Goal: Information Seeking & Learning: Learn about a topic

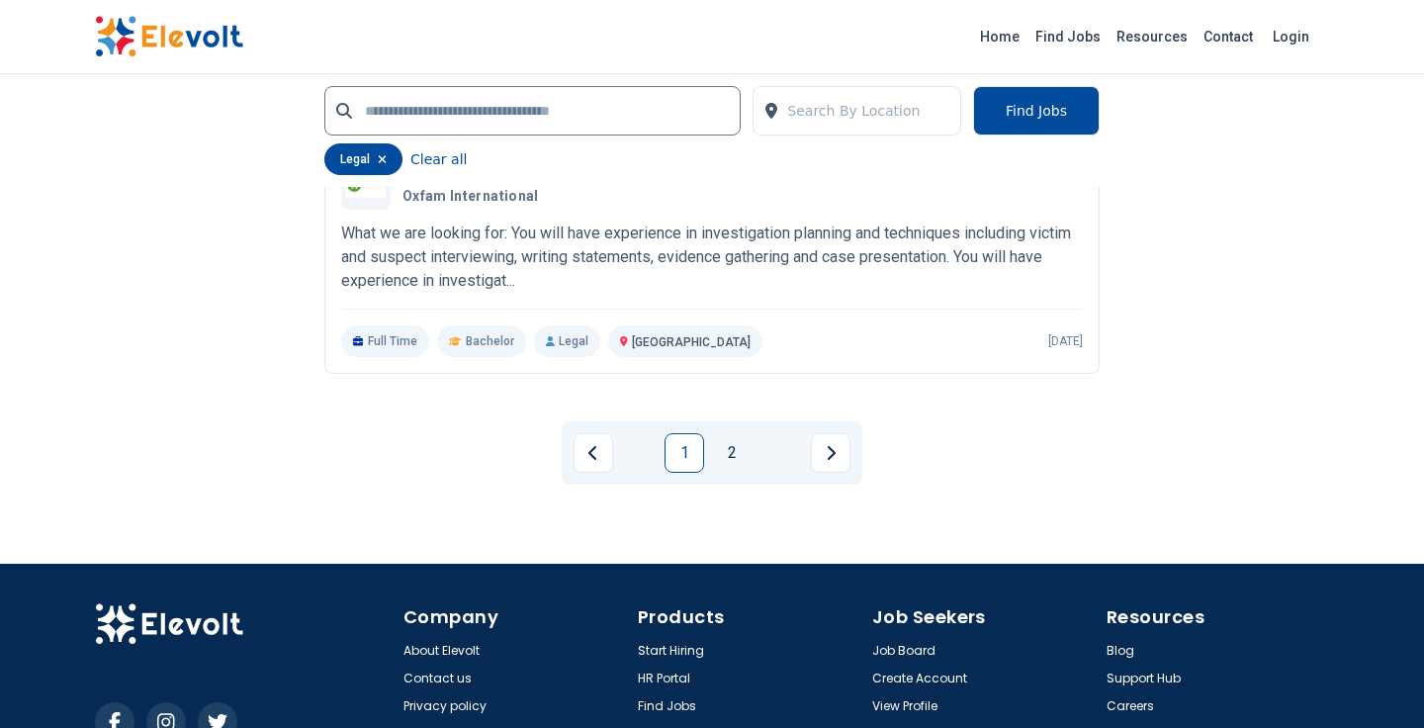
scroll to position [4470, 0]
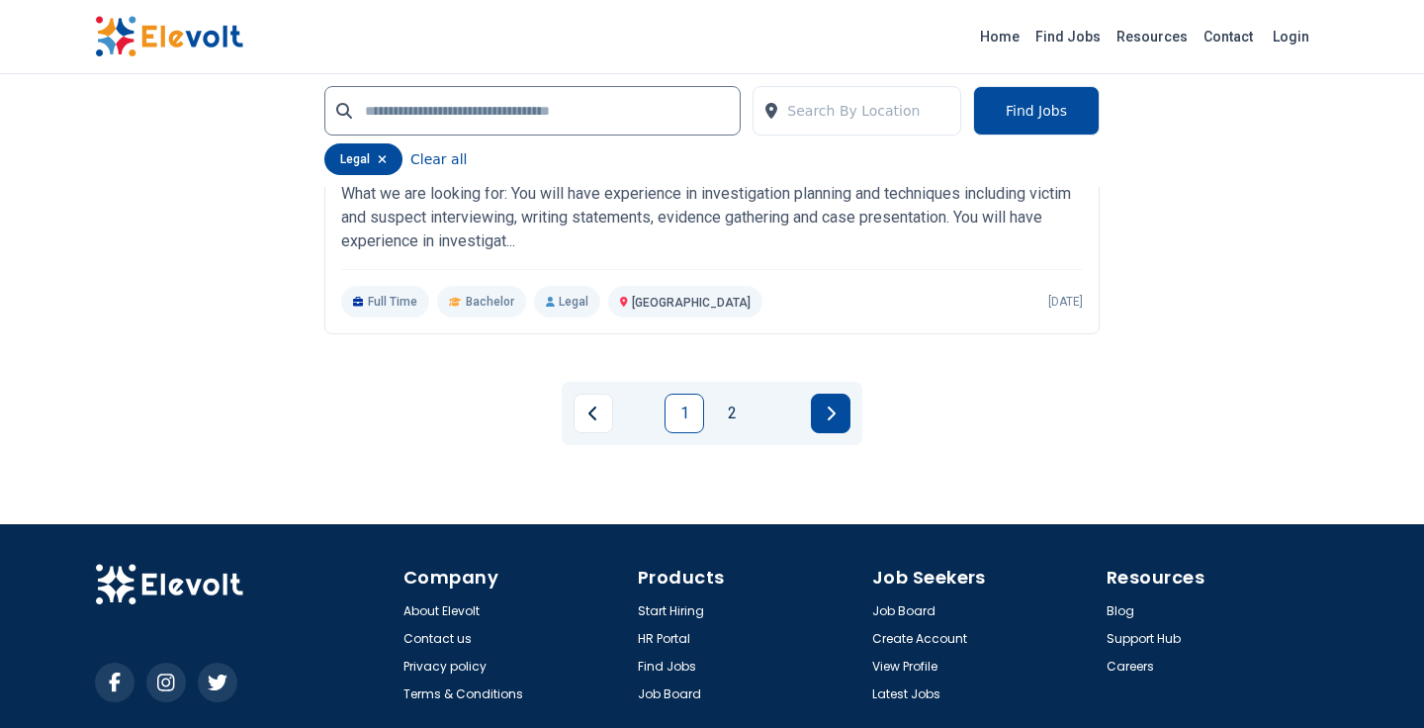
click at [822, 419] on button "Next page" at bounding box center [831, 414] width 40 height 40
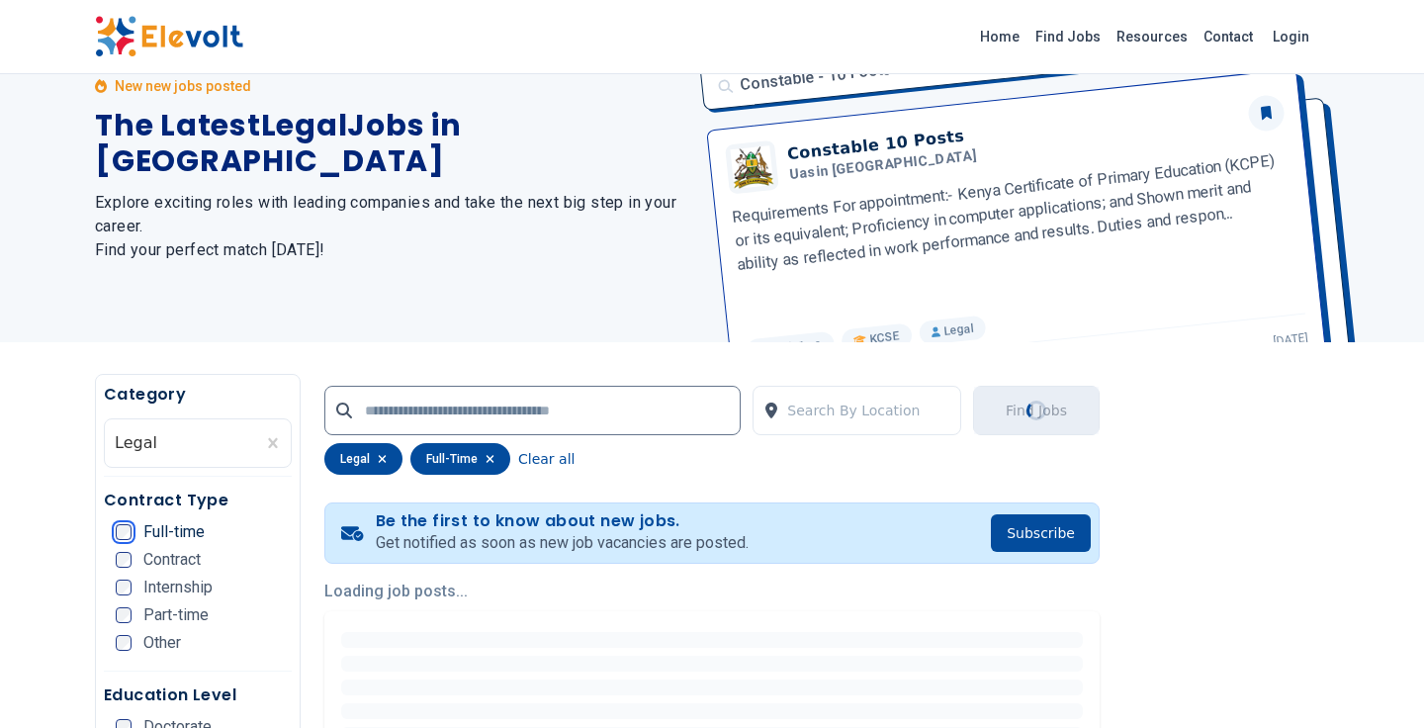
scroll to position [0, 0]
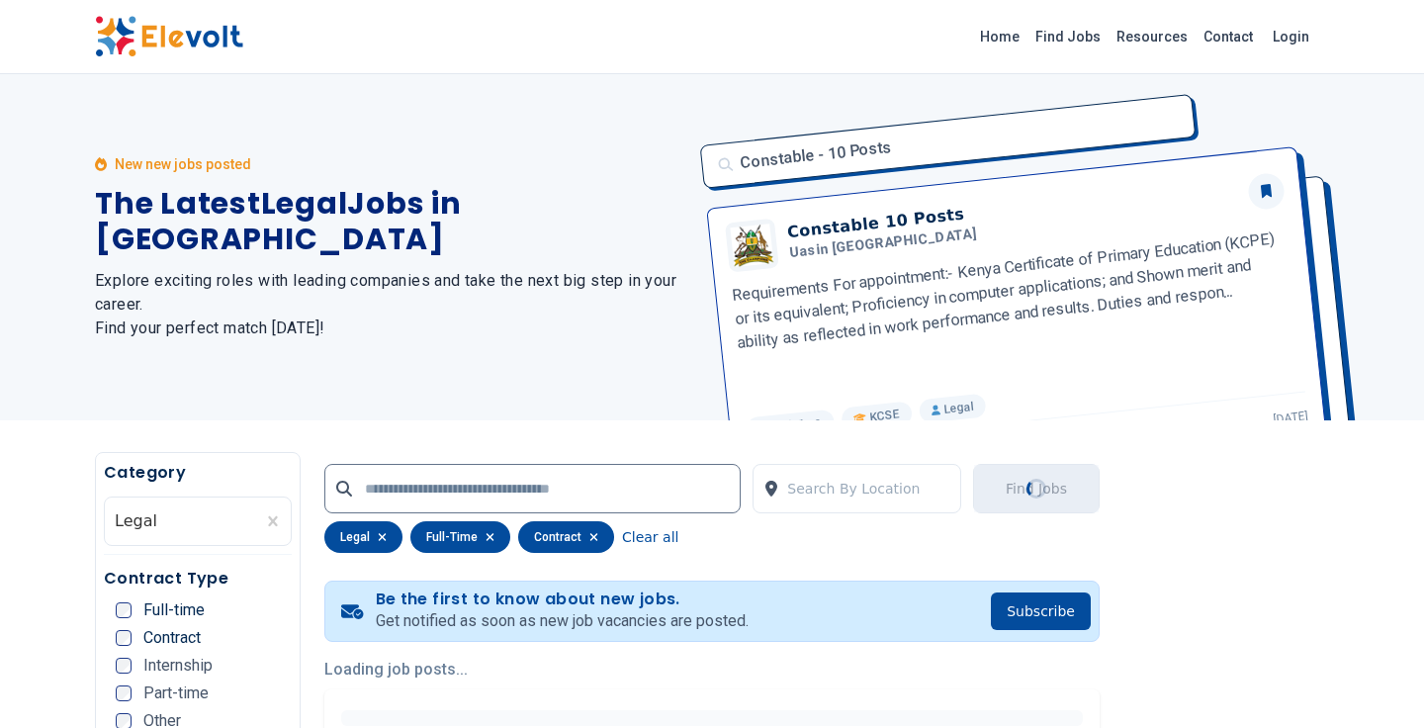
click at [132, 696] on div "Part-time" at bounding box center [162, 693] width 93 height 16
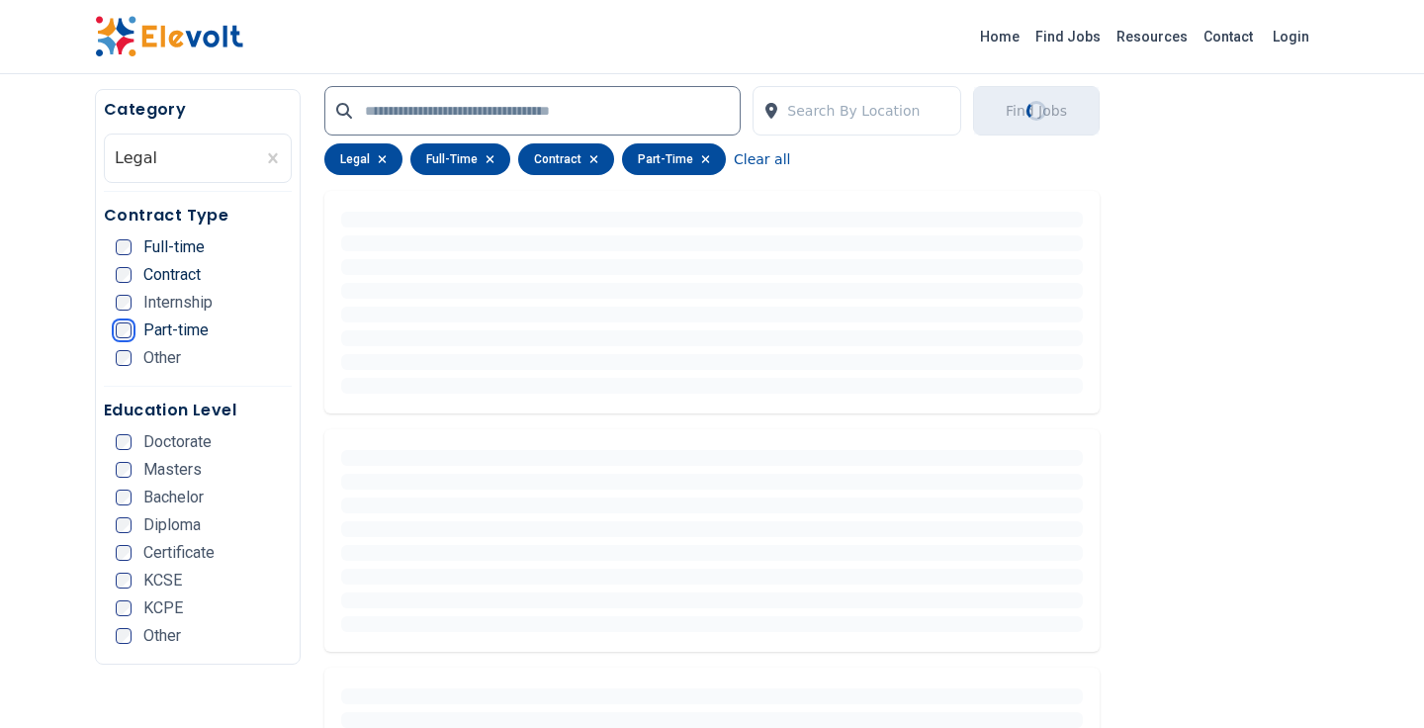
scroll to position [514, 0]
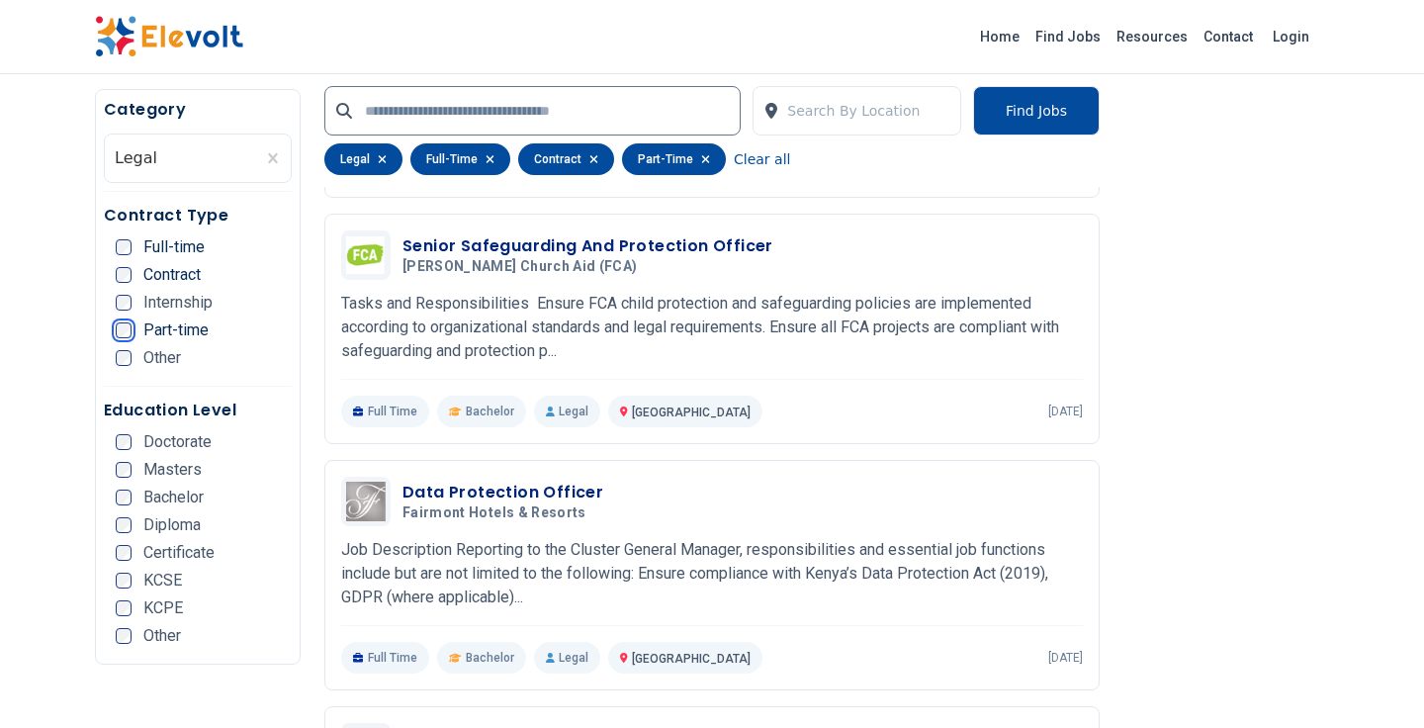
scroll to position [989, 0]
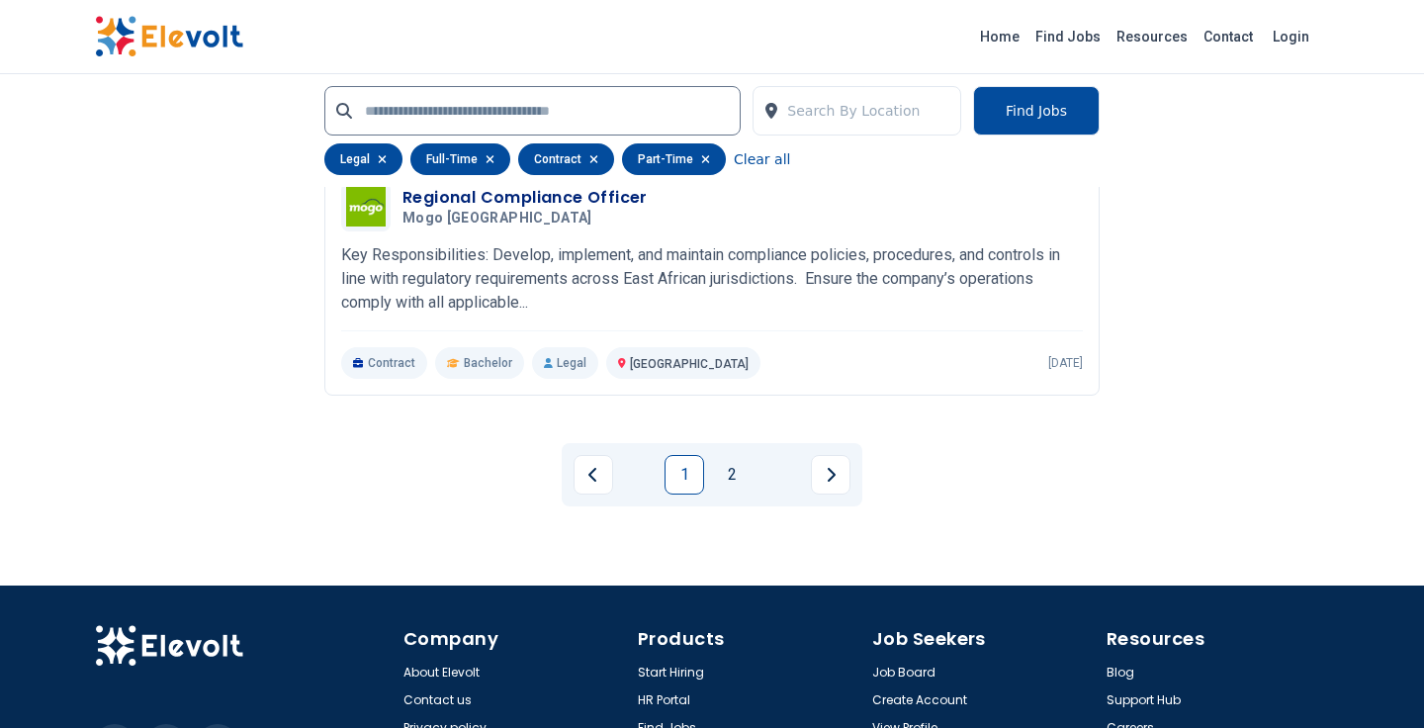
scroll to position [4629, 0]
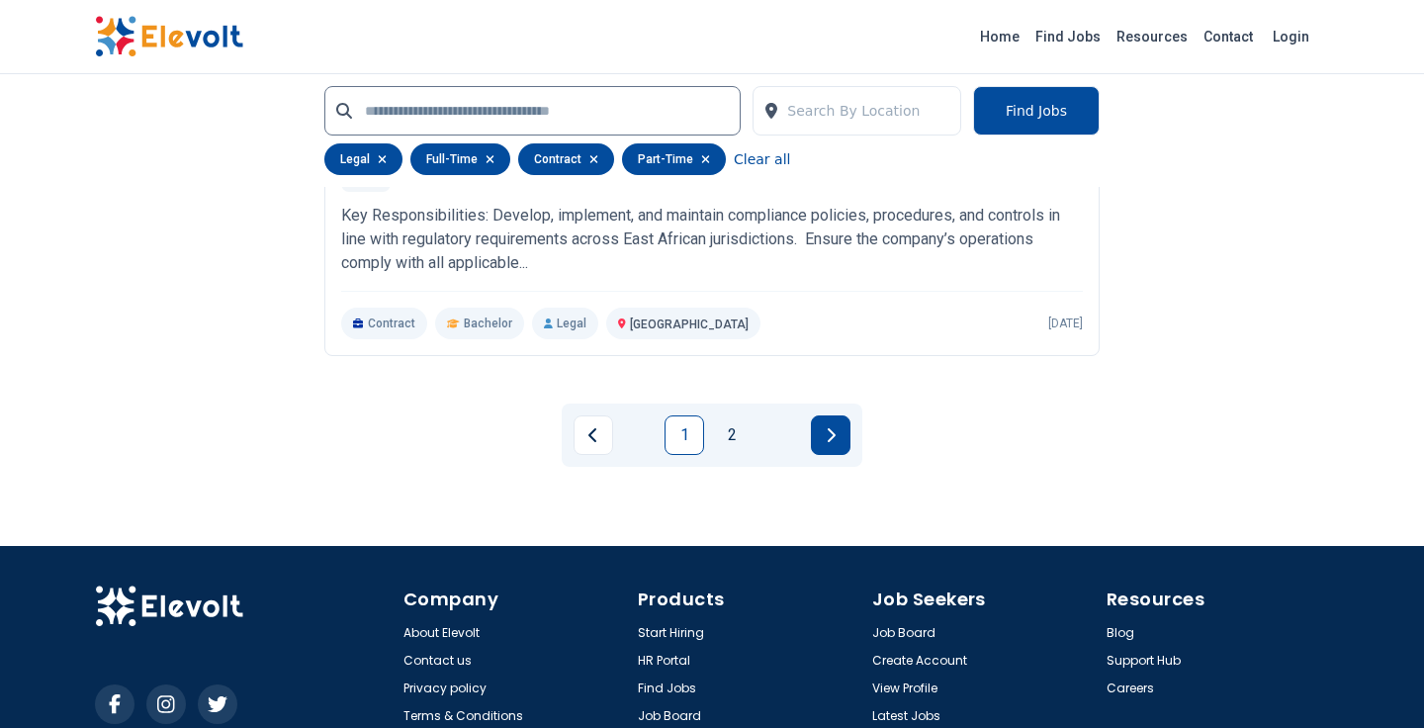
click at [833, 421] on button "Next page" at bounding box center [831, 435] width 40 height 40
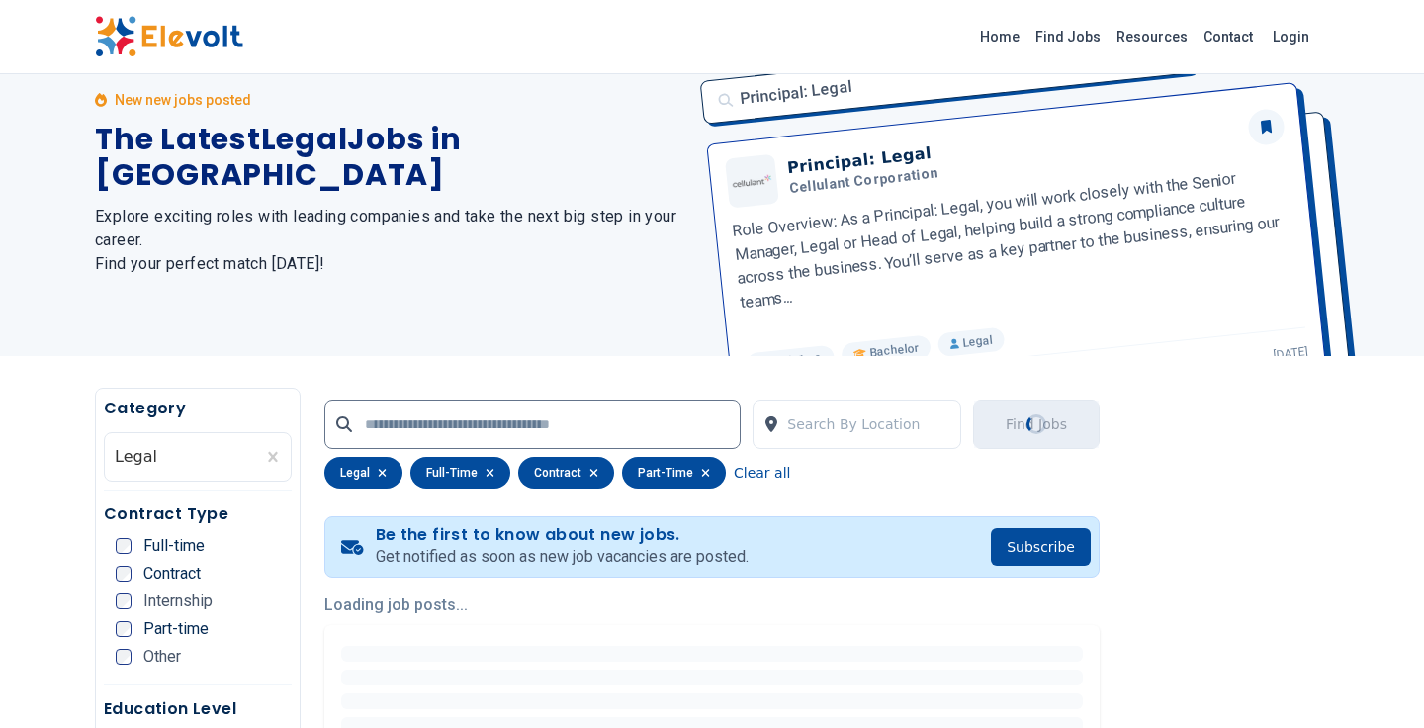
scroll to position [0, 0]
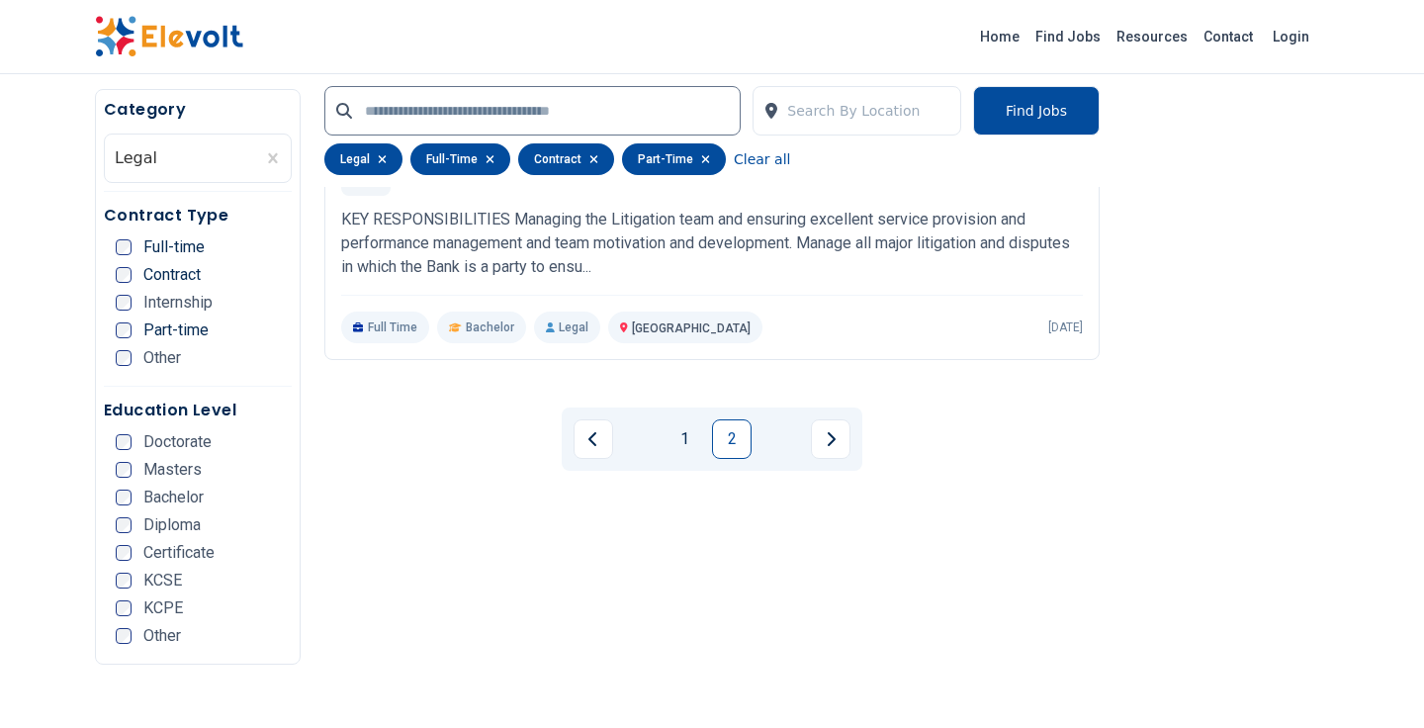
scroll to position [1147, 0]
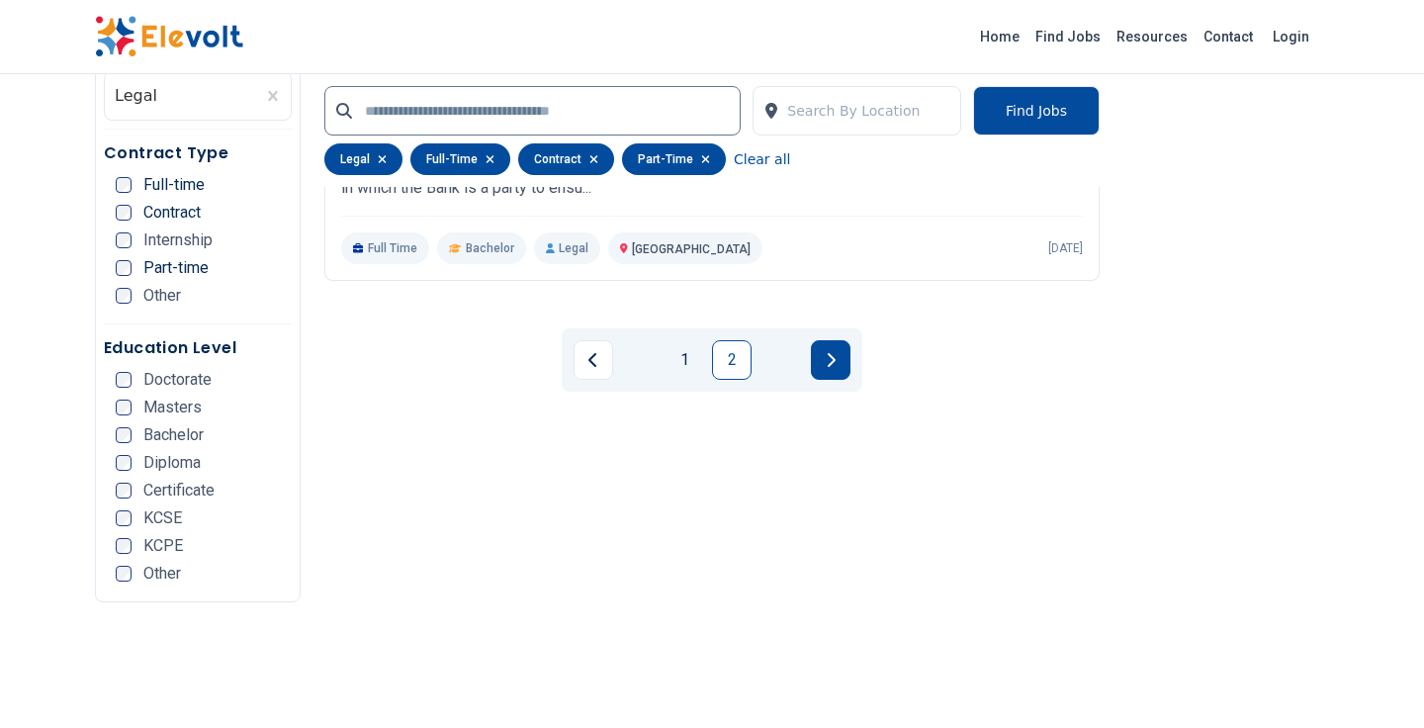
click at [835, 368] on button "Next page" at bounding box center [831, 360] width 40 height 40
